Goal: Task Accomplishment & Management: Manage account settings

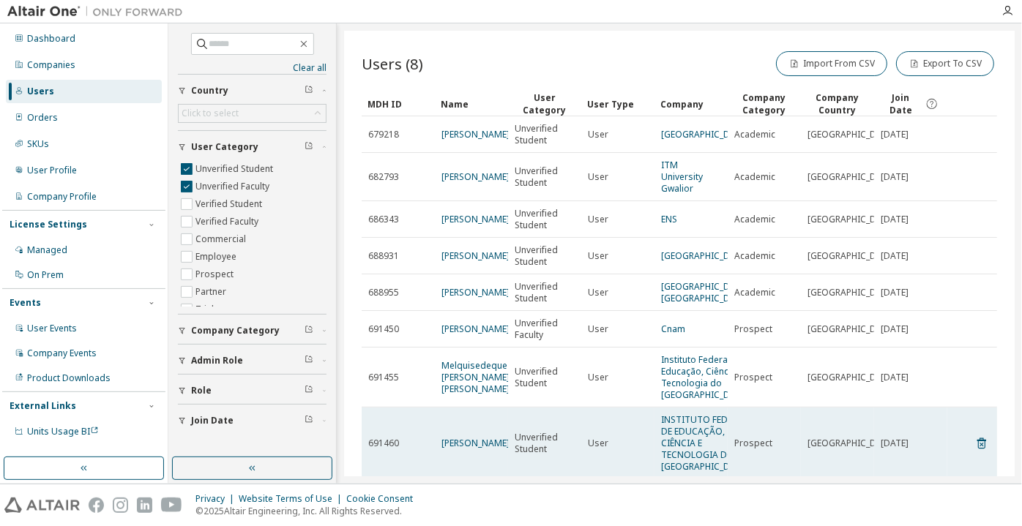
scroll to position [152, 0]
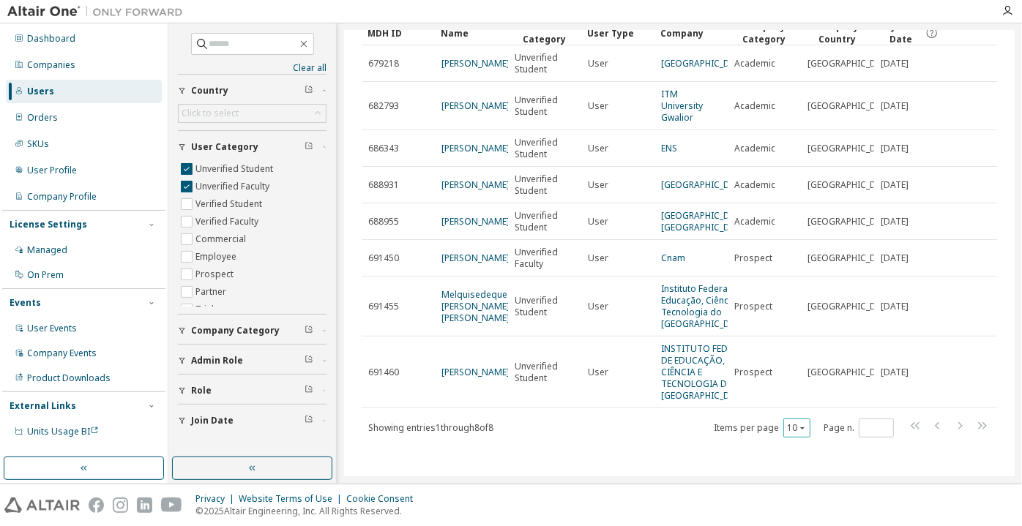
click at [801, 430] on div "10" at bounding box center [796, 428] width 27 height 19
click at [798, 430] on icon "button" at bounding box center [802, 428] width 9 height 9
click at [783, 412] on div "100" at bounding box center [790, 409] width 117 height 18
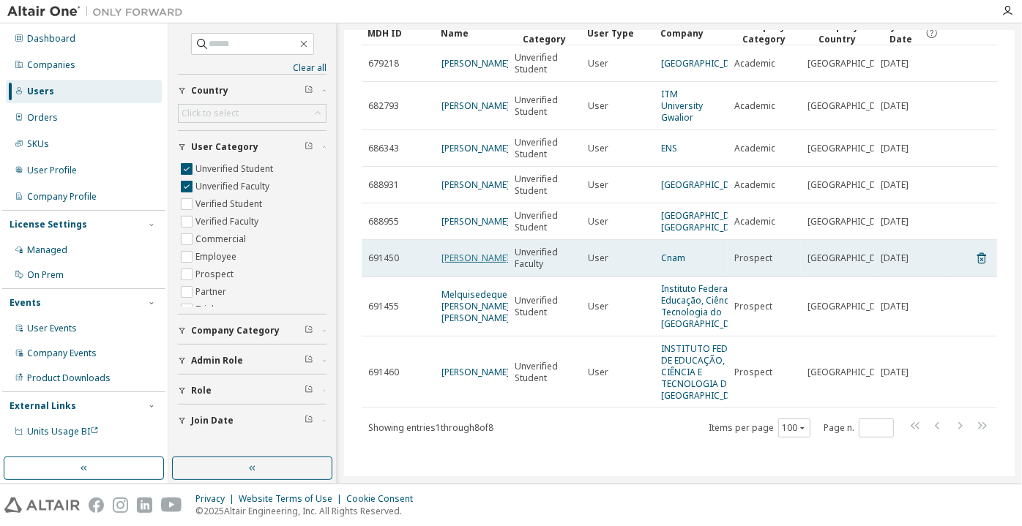
click at [450, 252] on link "[PERSON_NAME]" at bounding box center [475, 258] width 68 height 12
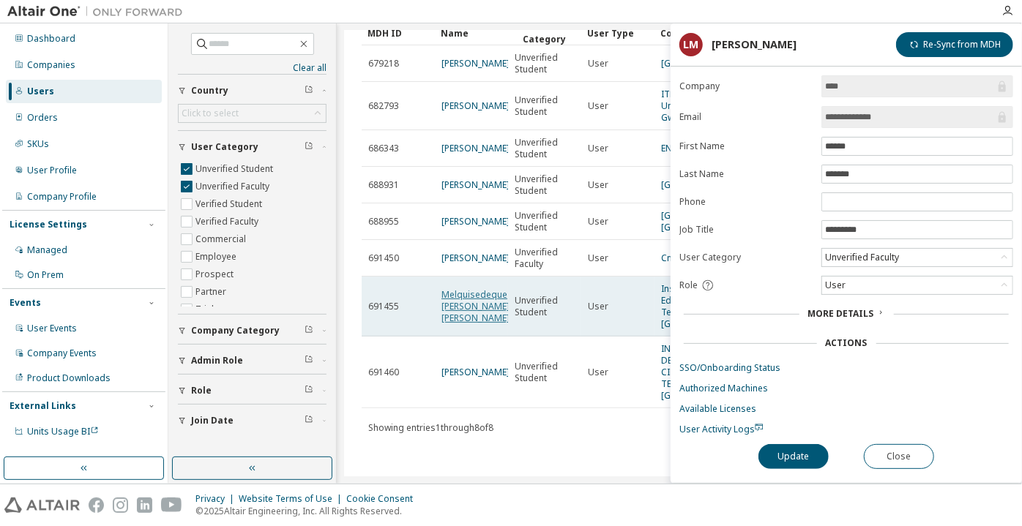
click at [466, 288] on link "Melquisedeque [PERSON_NAME] [PERSON_NAME]" at bounding box center [475, 306] width 68 height 36
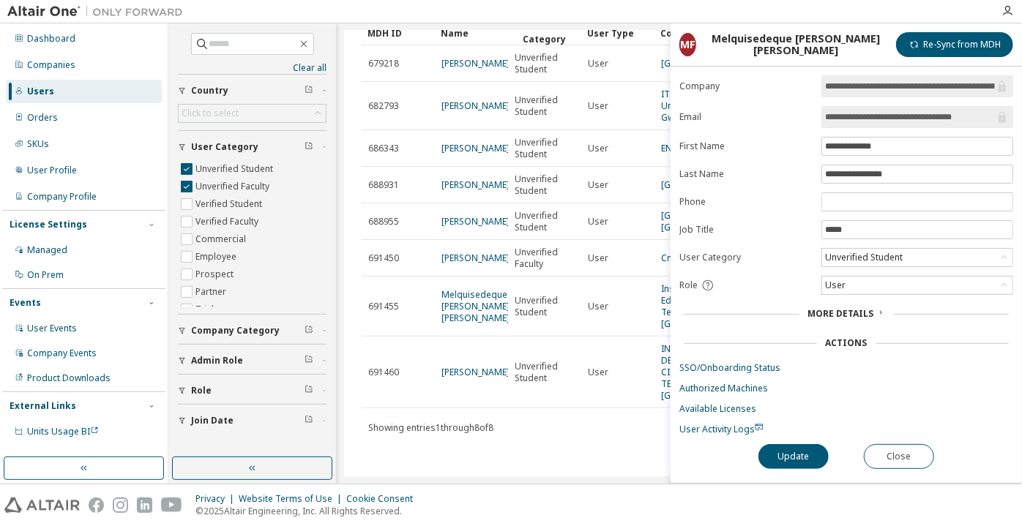
drag, startPoint x: 903, startPoint y: 118, endPoint x: 979, endPoint y: 118, distance: 76.9
click at [979, 118] on input "**********" at bounding box center [910, 117] width 170 height 15
click at [915, 450] on button "Close" at bounding box center [899, 456] width 70 height 25
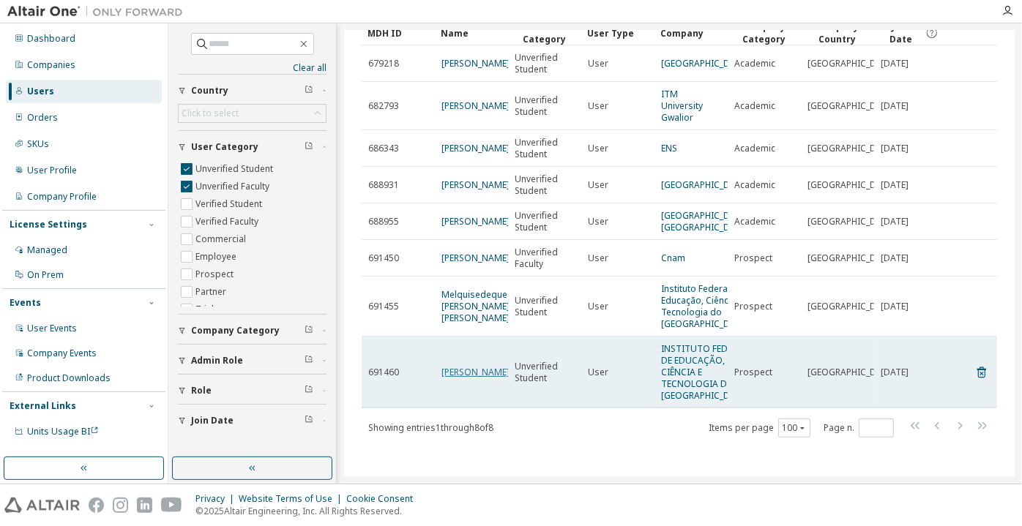
click at [456, 366] on link "[PERSON_NAME]" at bounding box center [475, 372] width 68 height 12
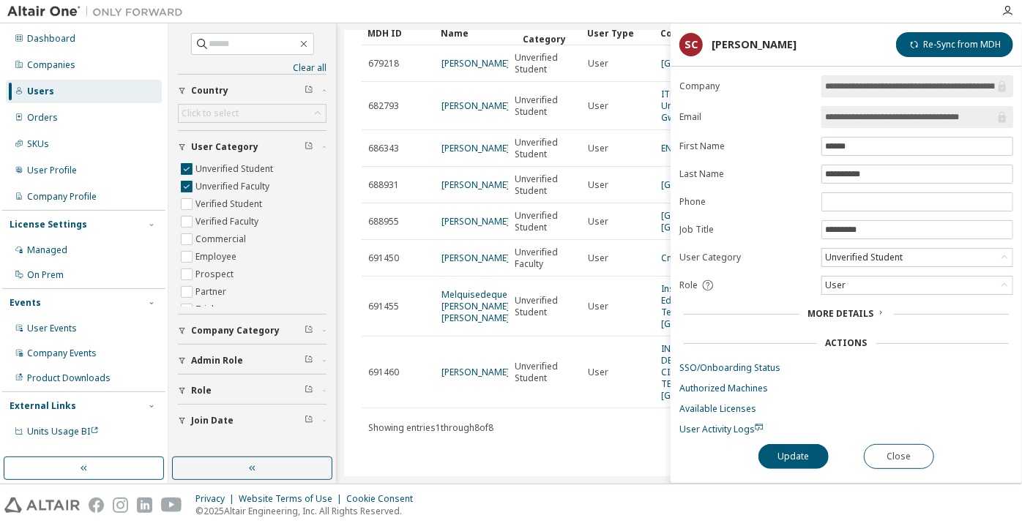
click at [867, 120] on input "**********" at bounding box center [910, 117] width 170 height 15
click at [895, 451] on button "Close" at bounding box center [899, 456] width 70 height 25
